Goal: Task Accomplishment & Management: Use online tool/utility

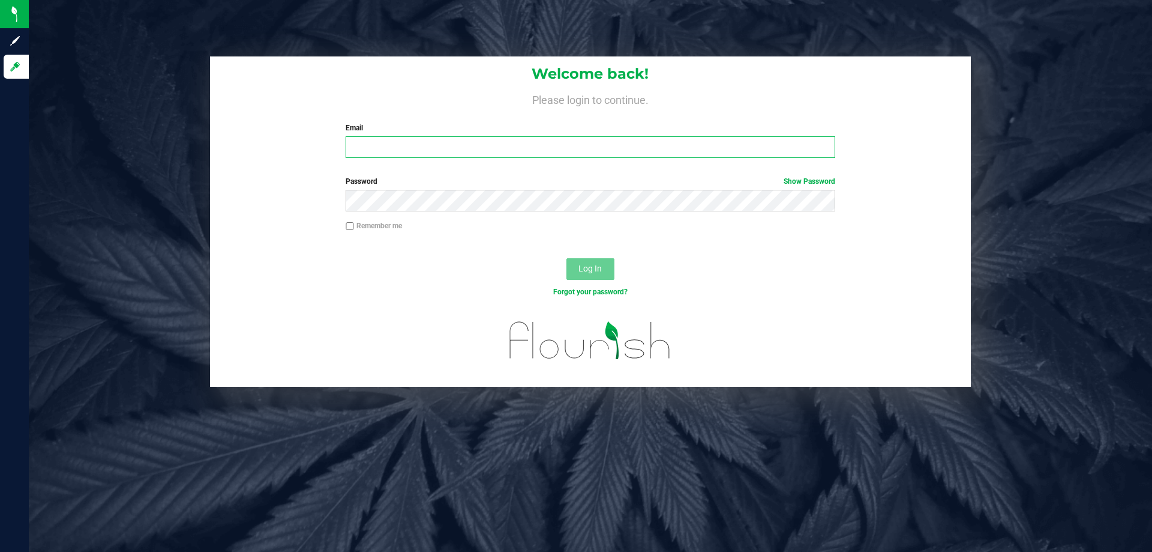
click at [583, 147] on input "Email" at bounding box center [590, 147] width 489 height 22
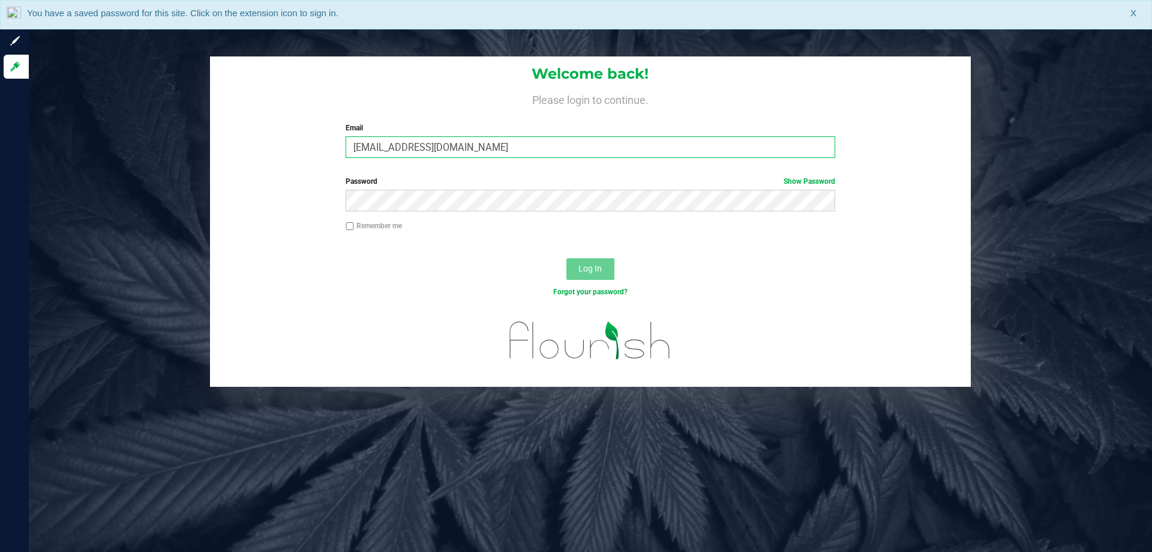
type input "[EMAIL_ADDRESS][DOMAIN_NAME]"
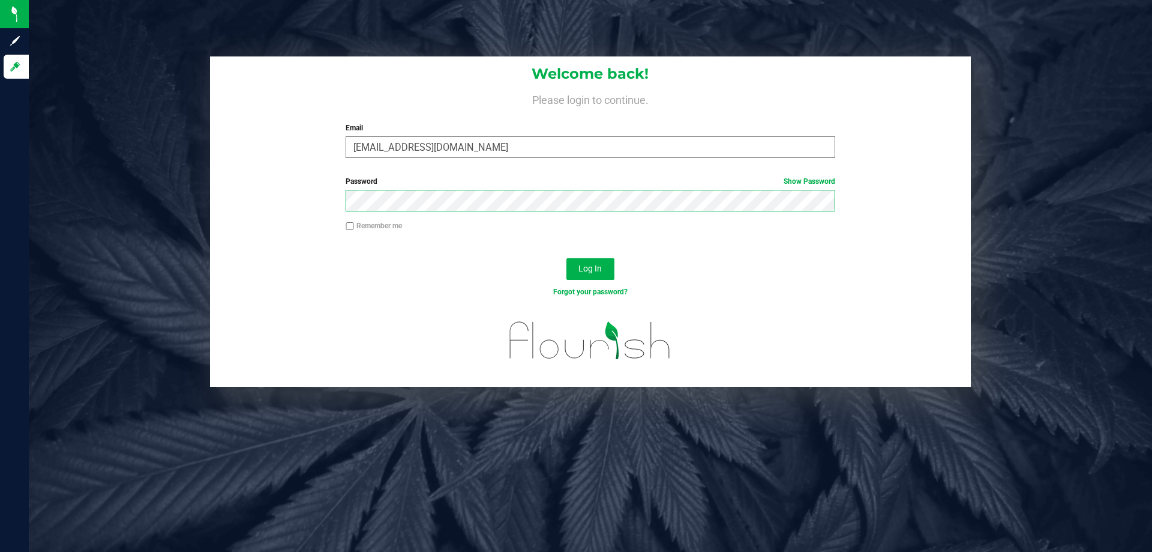
click at [567, 258] on button "Log In" at bounding box center [591, 269] width 48 height 22
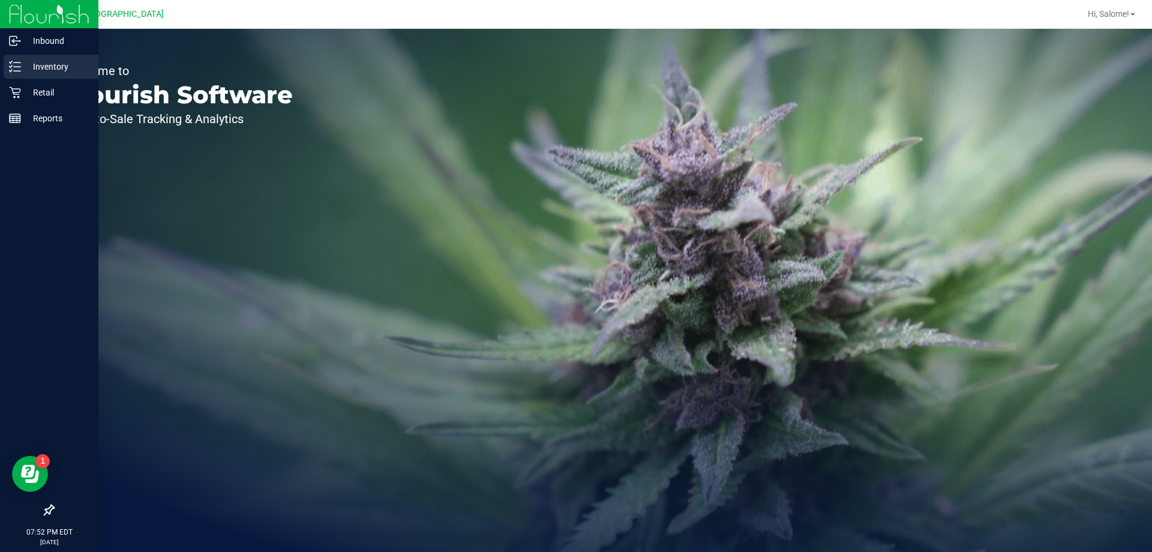
click at [38, 67] on p "Inventory" at bounding box center [57, 66] width 72 height 14
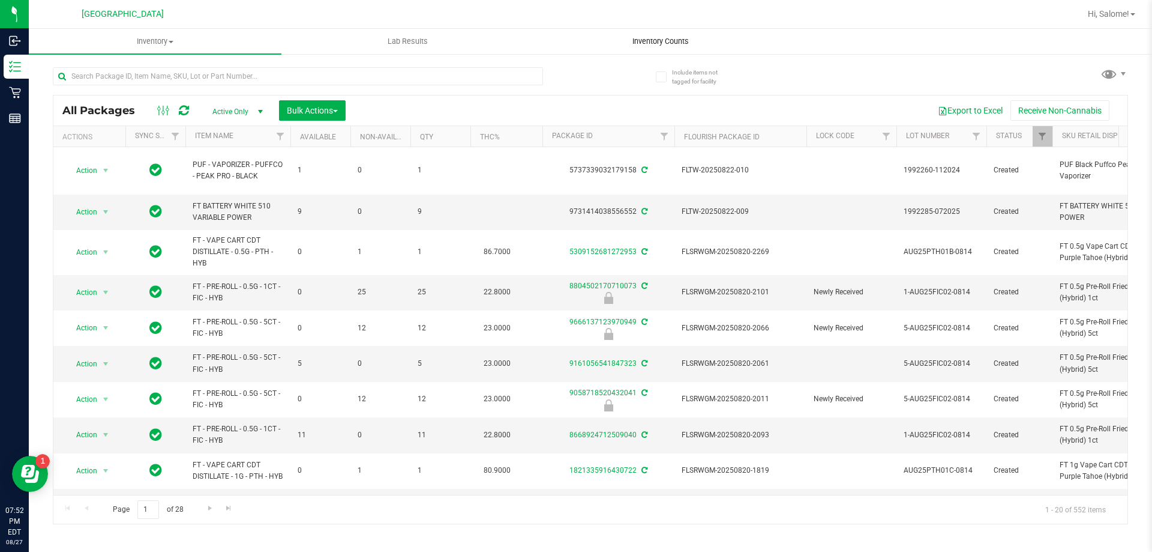
click at [661, 40] on span "Inventory Counts" at bounding box center [660, 41] width 89 height 11
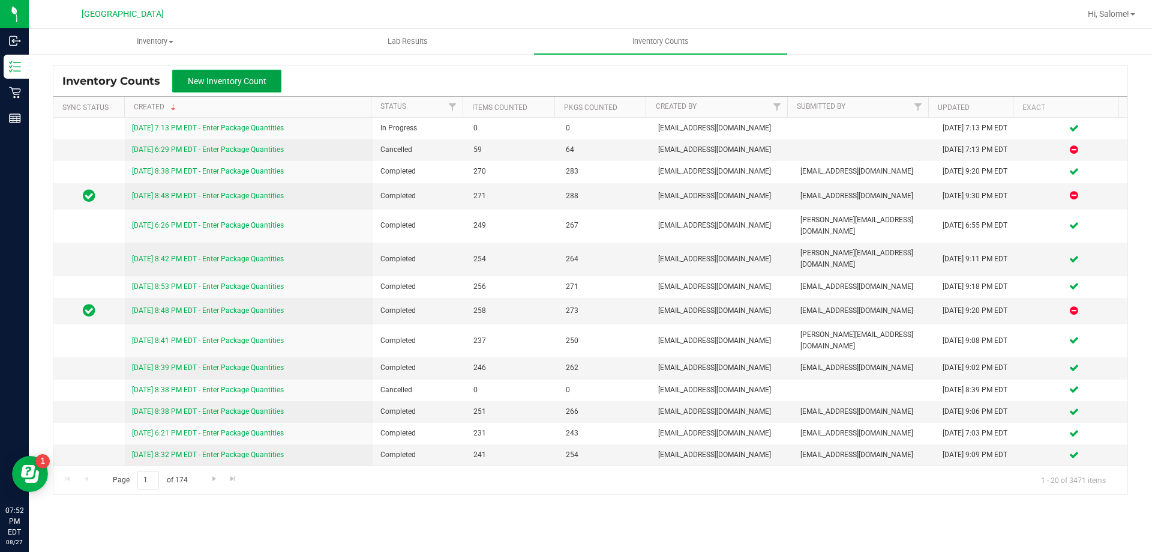
click at [205, 75] on button "New Inventory Count" at bounding box center [226, 81] width 109 height 23
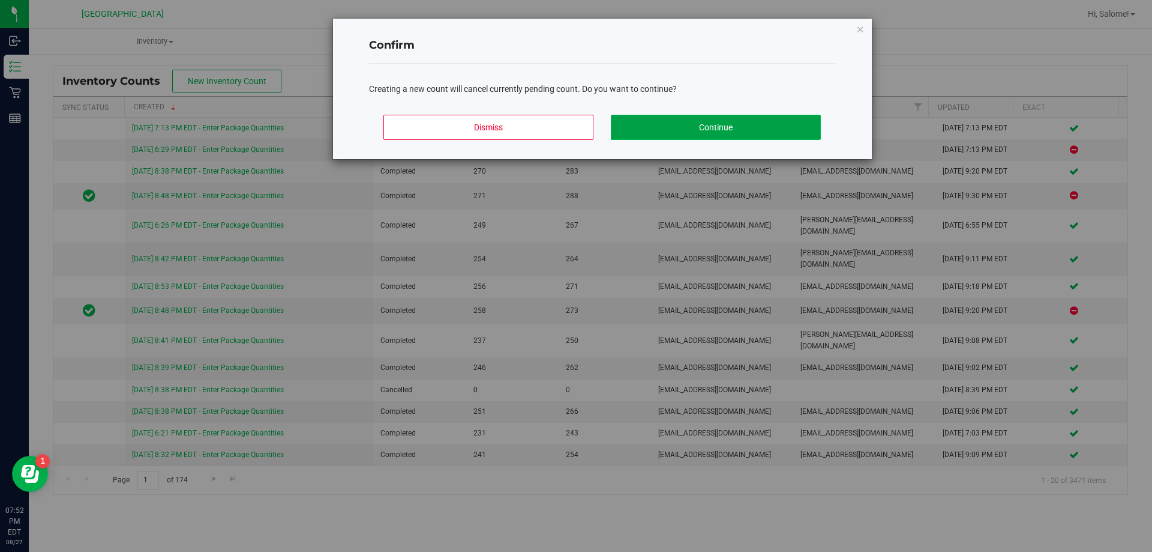
click at [685, 128] on button "Continue" at bounding box center [716, 127] width 210 height 25
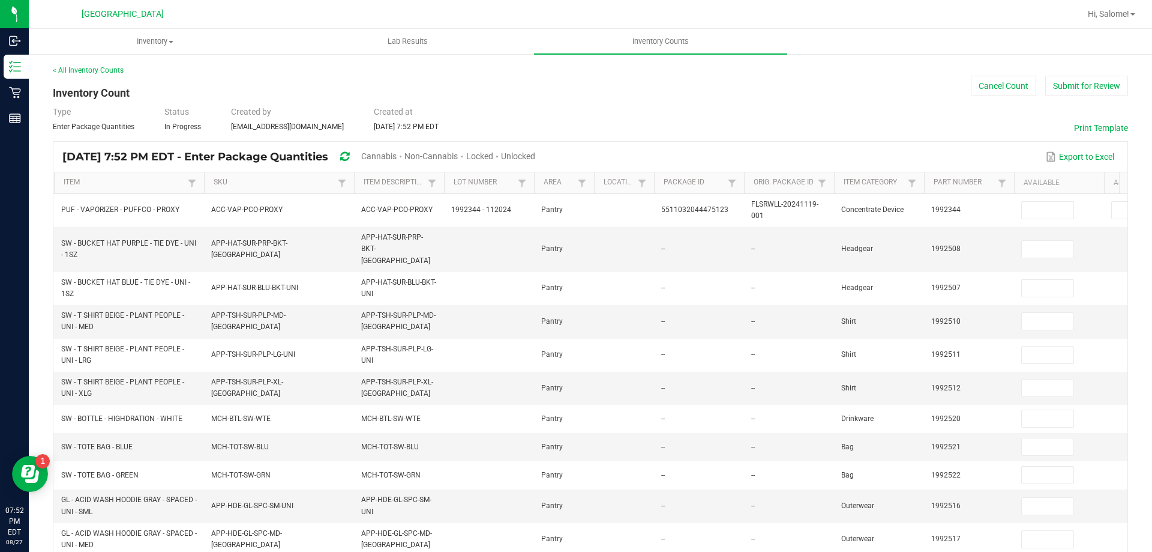
click at [535, 152] on span "Unlocked" at bounding box center [518, 156] width 34 height 10
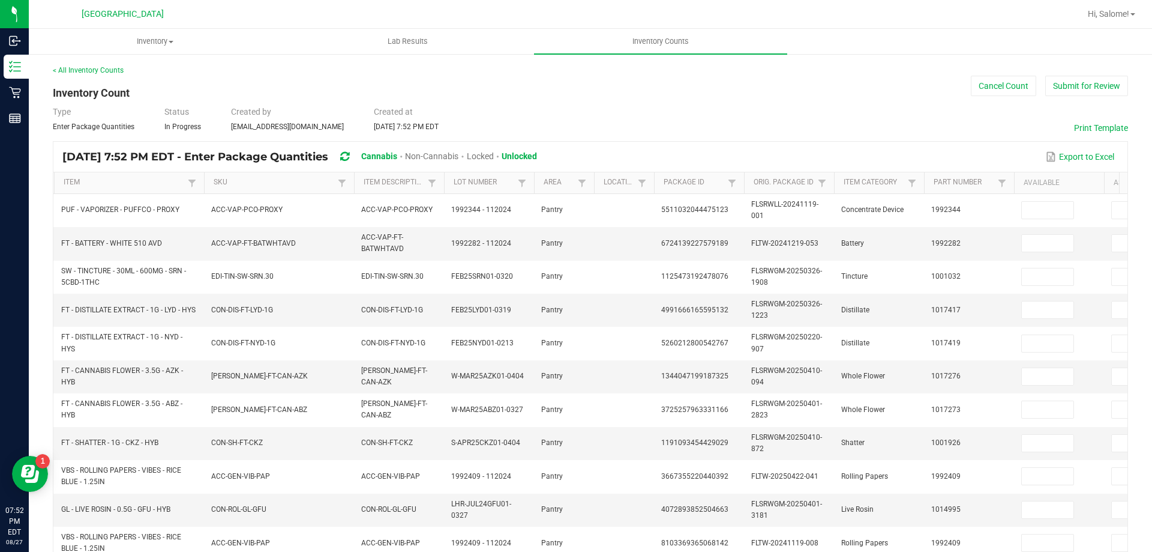
click at [63, 179] on th "Item" at bounding box center [129, 183] width 150 height 22
click at [73, 179] on link "Item" at bounding box center [124, 183] width 121 height 10
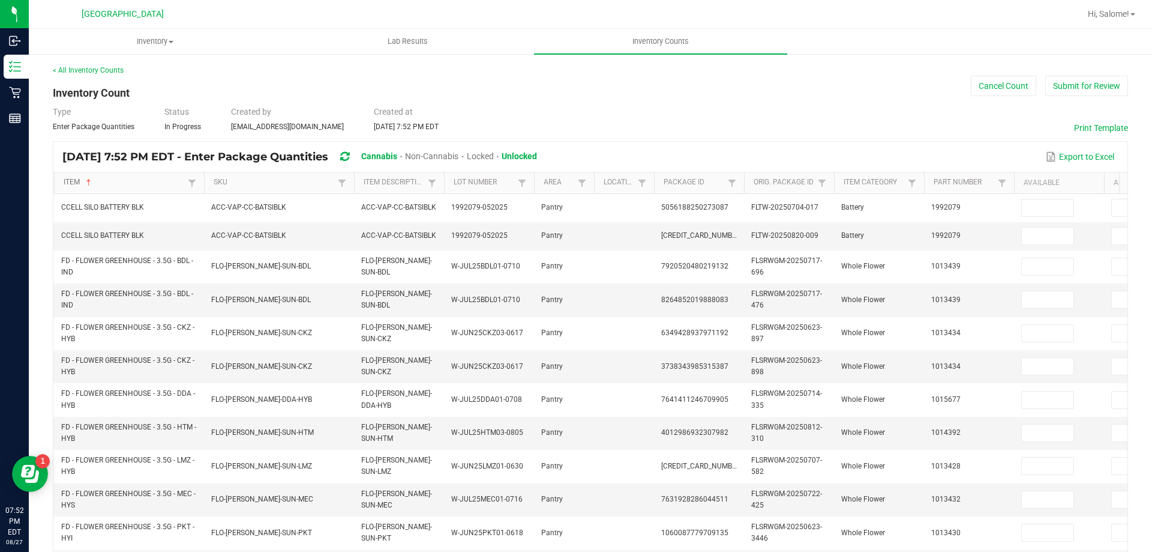
scroll to position [349, 0]
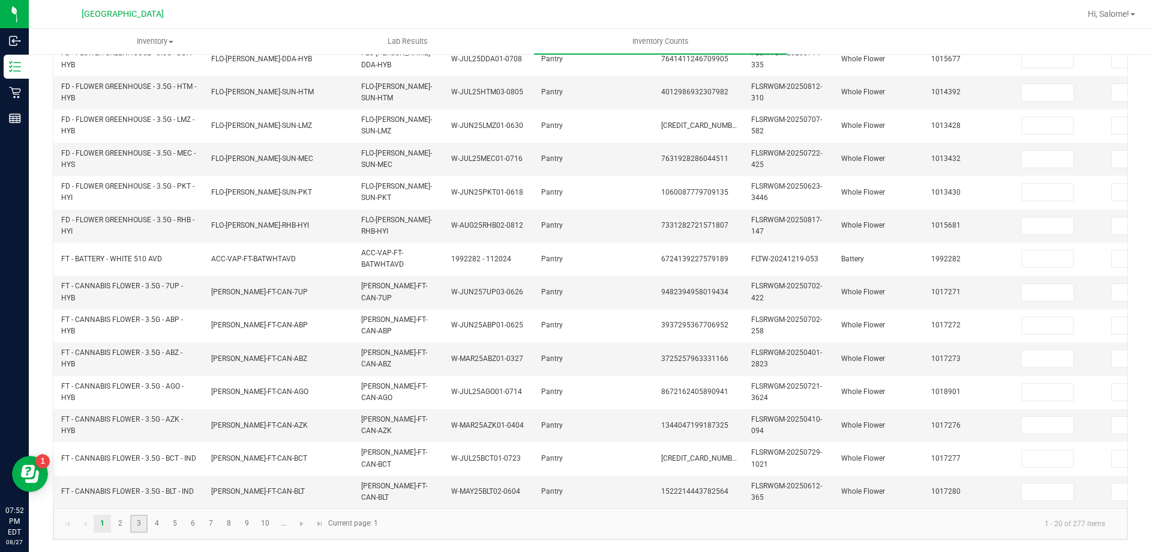
click at [143, 525] on link "3" at bounding box center [138, 523] width 17 height 18
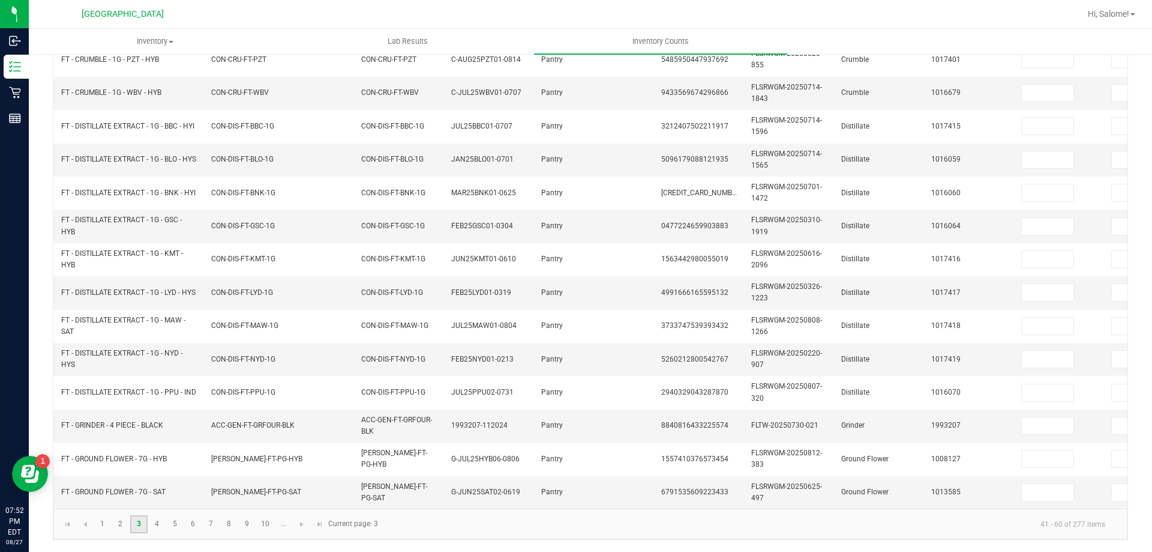
scroll to position [359, 0]
click at [159, 524] on link "4" at bounding box center [156, 524] width 17 height 18
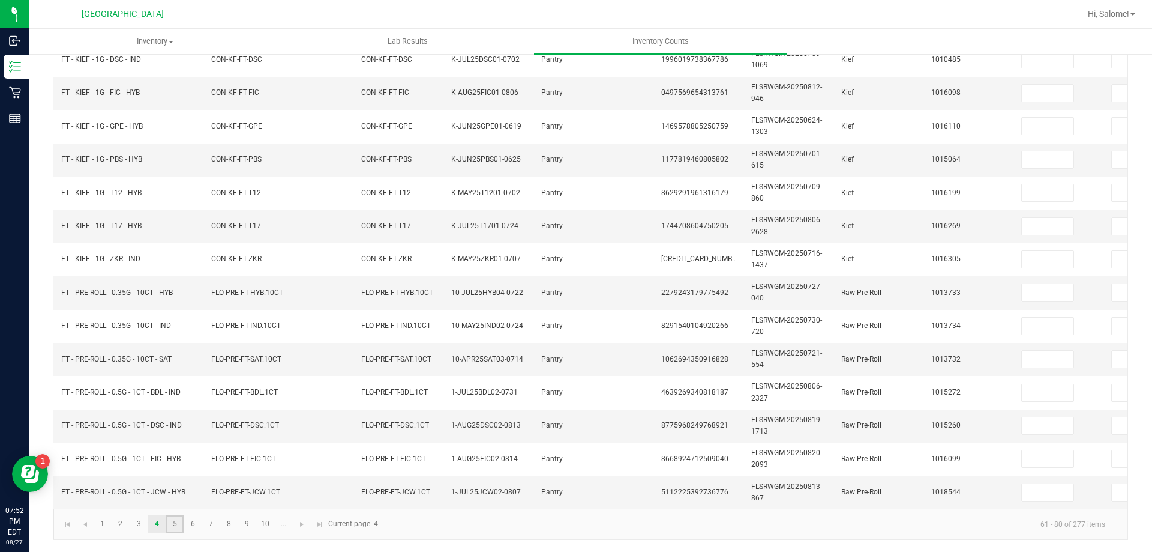
click at [172, 522] on link "5" at bounding box center [174, 524] width 17 height 18
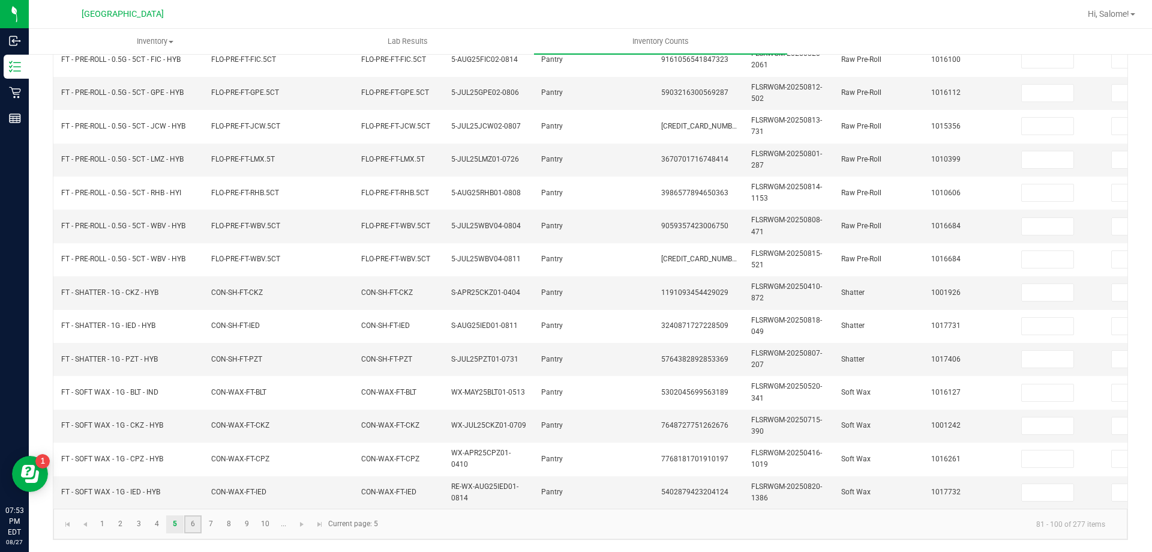
click at [189, 525] on link "6" at bounding box center [192, 524] width 17 height 18
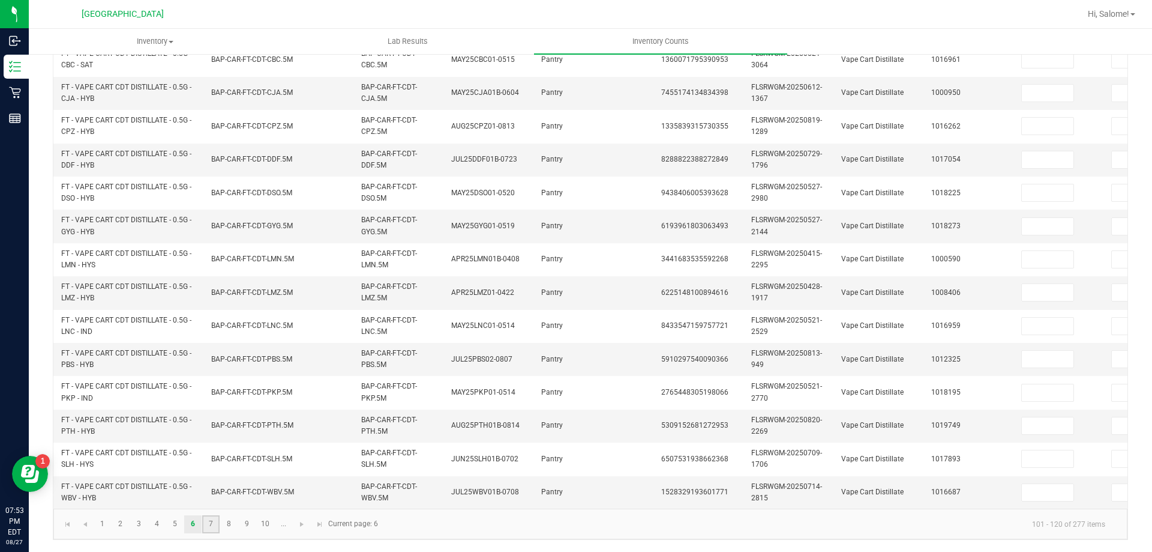
click at [206, 522] on link "7" at bounding box center [210, 524] width 17 height 18
click at [233, 521] on link "8" at bounding box center [228, 524] width 17 height 18
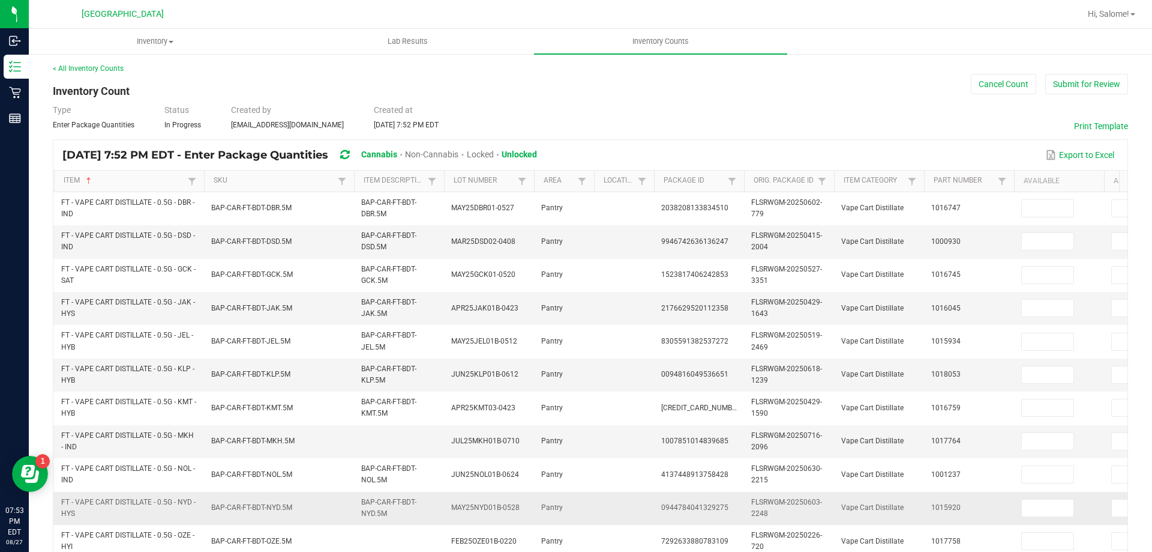
scroll to position [0, 0]
click at [96, 72] on link "< All Inventory Counts" at bounding box center [88, 70] width 71 height 8
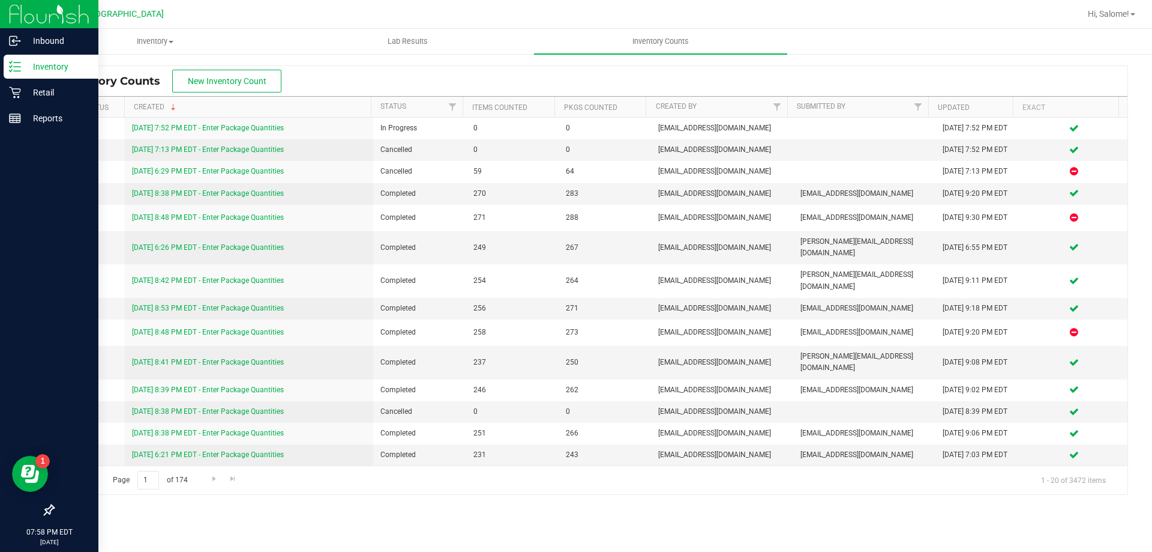
click at [10, 71] on icon at bounding box center [11, 71] width 2 height 2
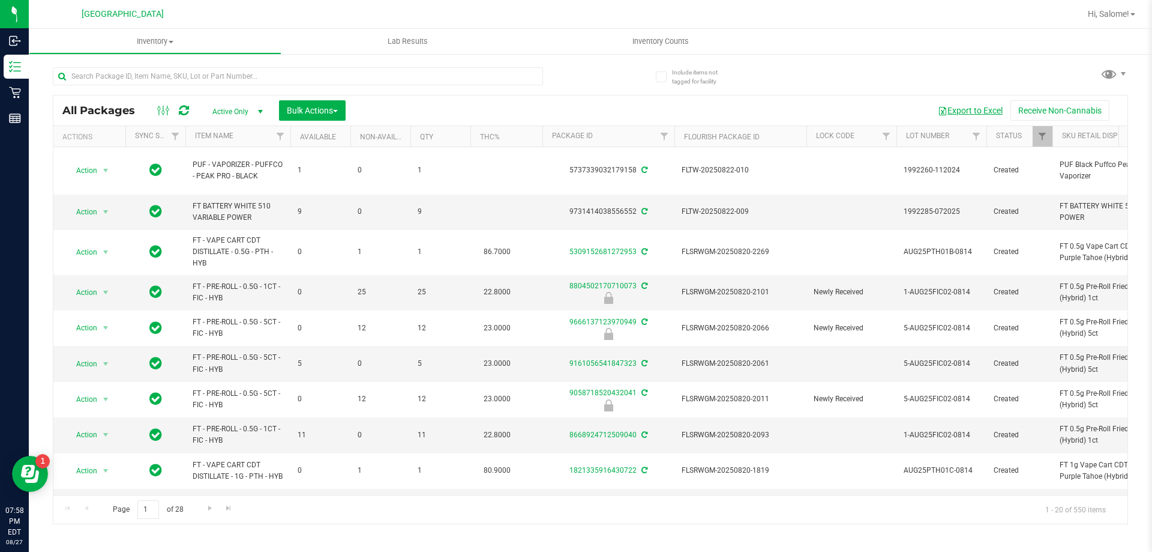
click at [978, 107] on button "Export to Excel" at bounding box center [970, 110] width 80 height 20
click at [975, 110] on button "Export to Excel" at bounding box center [970, 110] width 80 height 20
